Goal: Transaction & Acquisition: Register for event/course

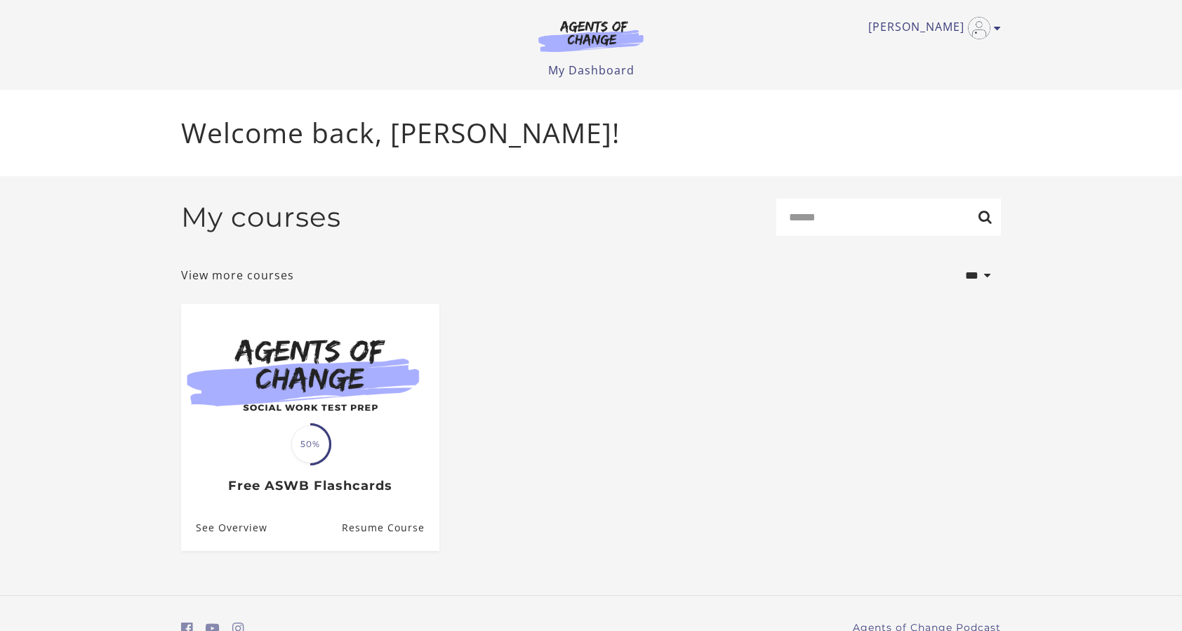
click at [602, 39] on img at bounding box center [591, 36] width 135 height 32
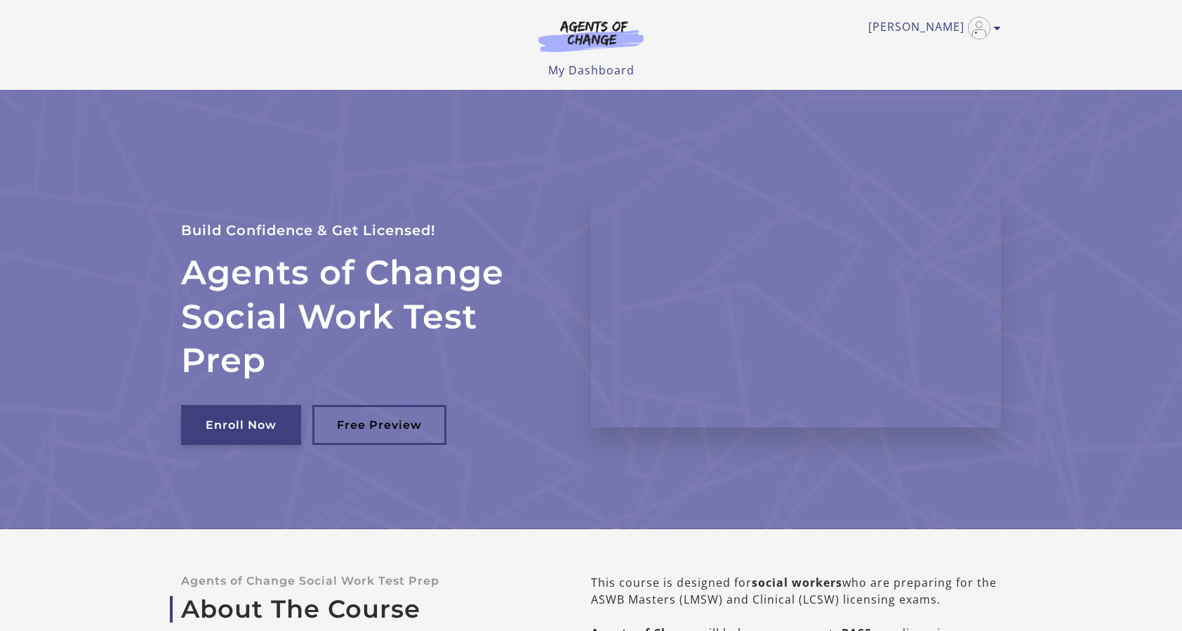
click at [259, 423] on link "Enroll Now" at bounding box center [241, 425] width 120 height 40
